Goal: Browse casually: Explore the website without a specific task or goal

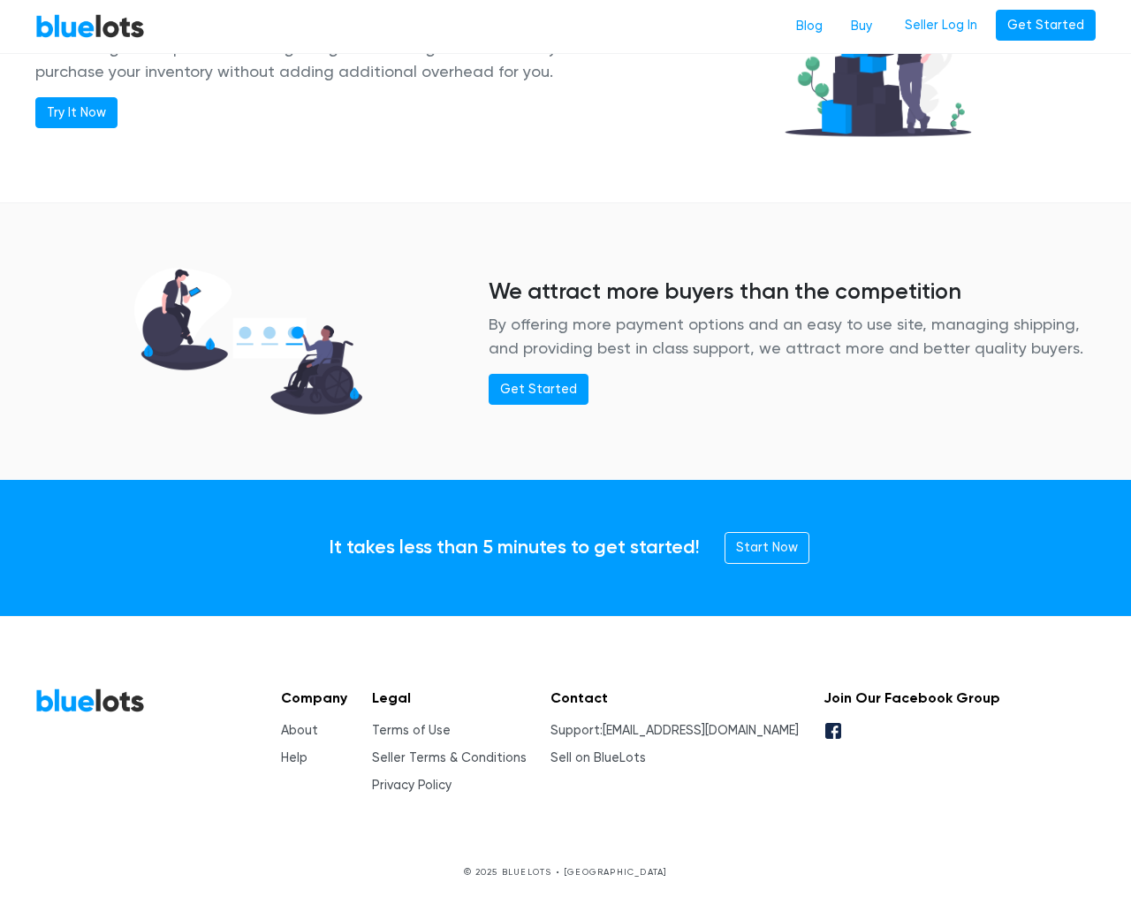
scroll to position [2148, 0]
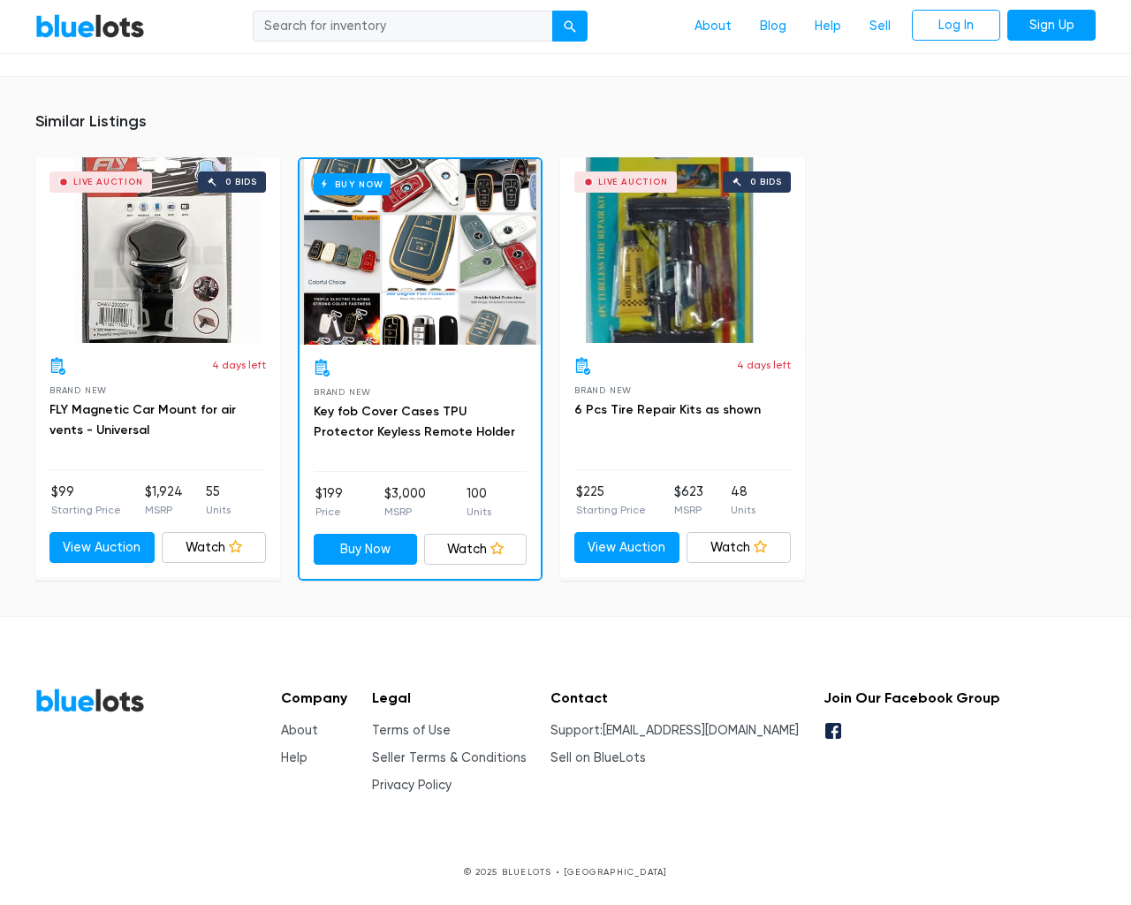
scroll to position [1104, 0]
type input "the"
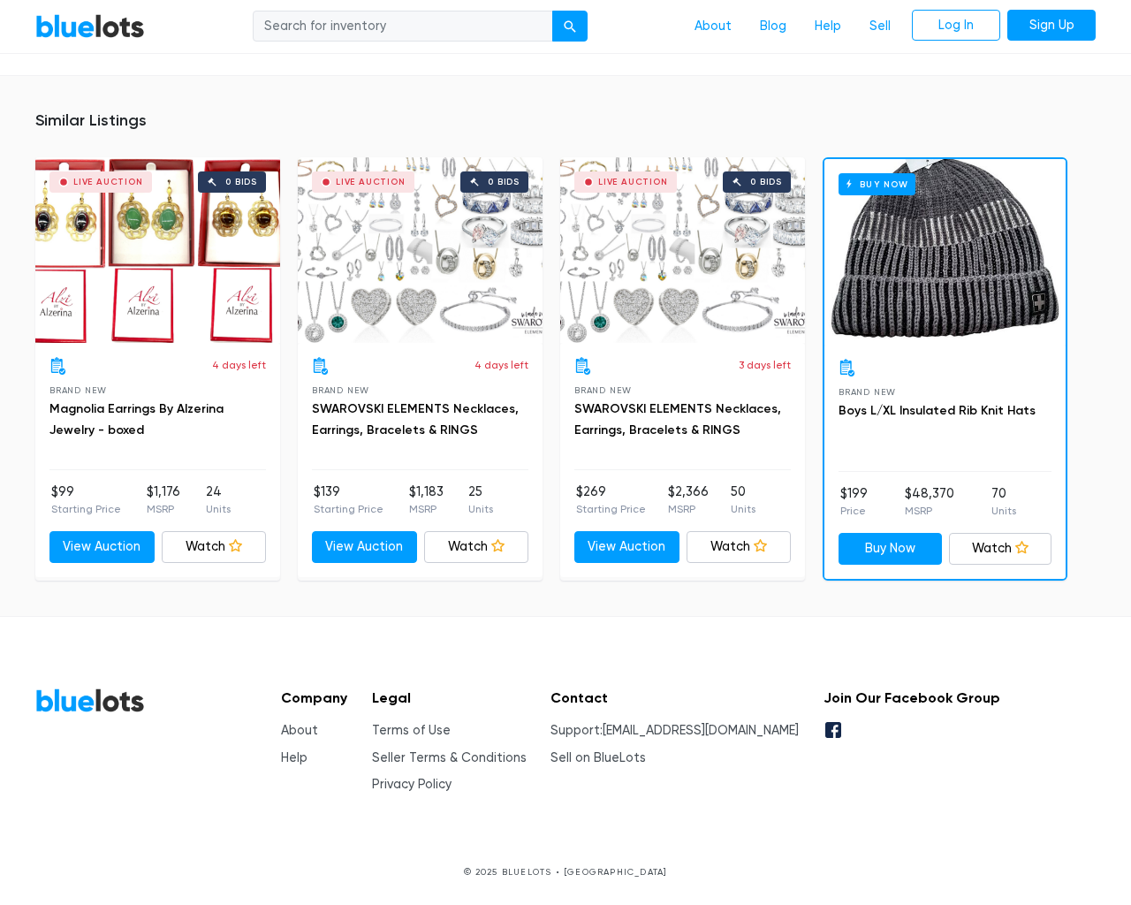
scroll to position [1123, 0]
type input "the"
